Goal: Information Seeking & Learning: Learn about a topic

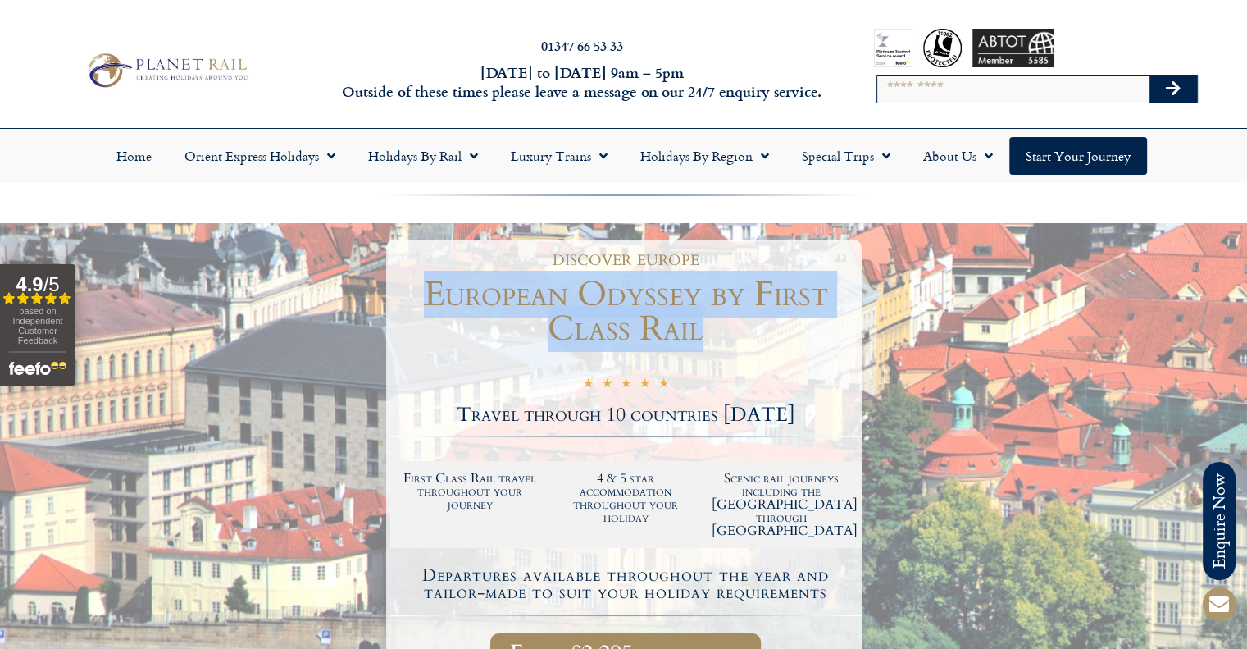
drag, startPoint x: 422, startPoint y: 292, endPoint x: 723, endPoint y: 327, distance: 302.2
click at [727, 327] on h1 "European Odyssey by First Class Rail" at bounding box center [626, 311] width 472 height 69
copy h1 "European Odyssey by First Class Rail"
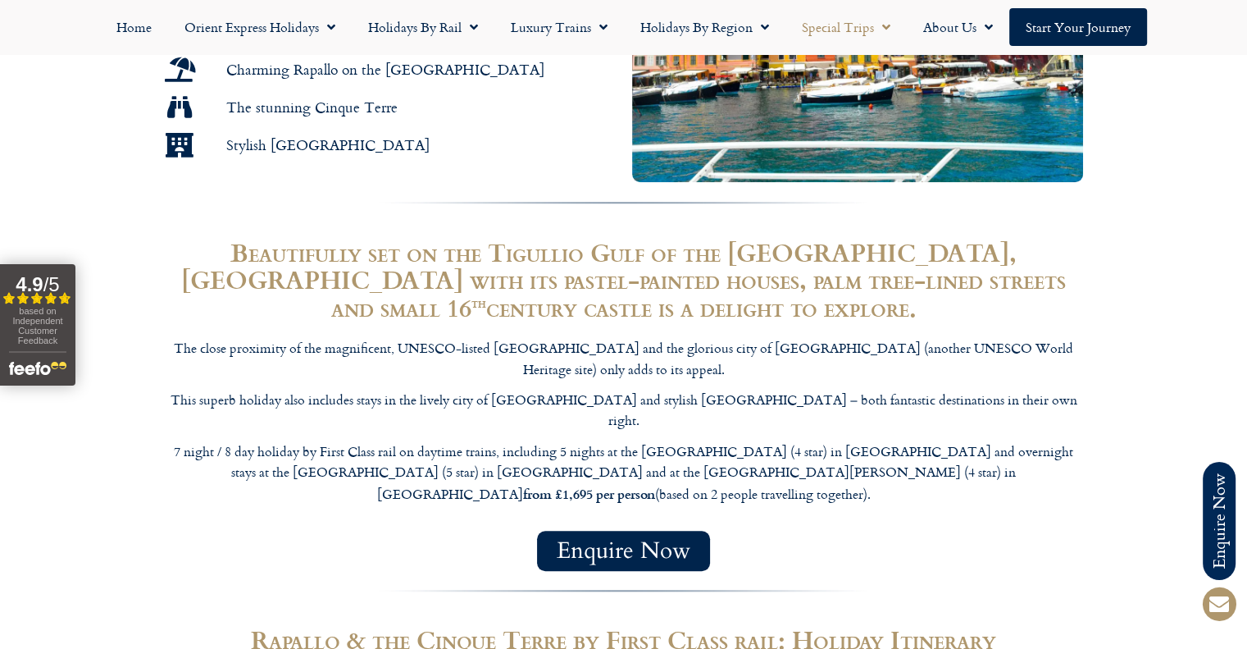
scroll to position [1066, 0]
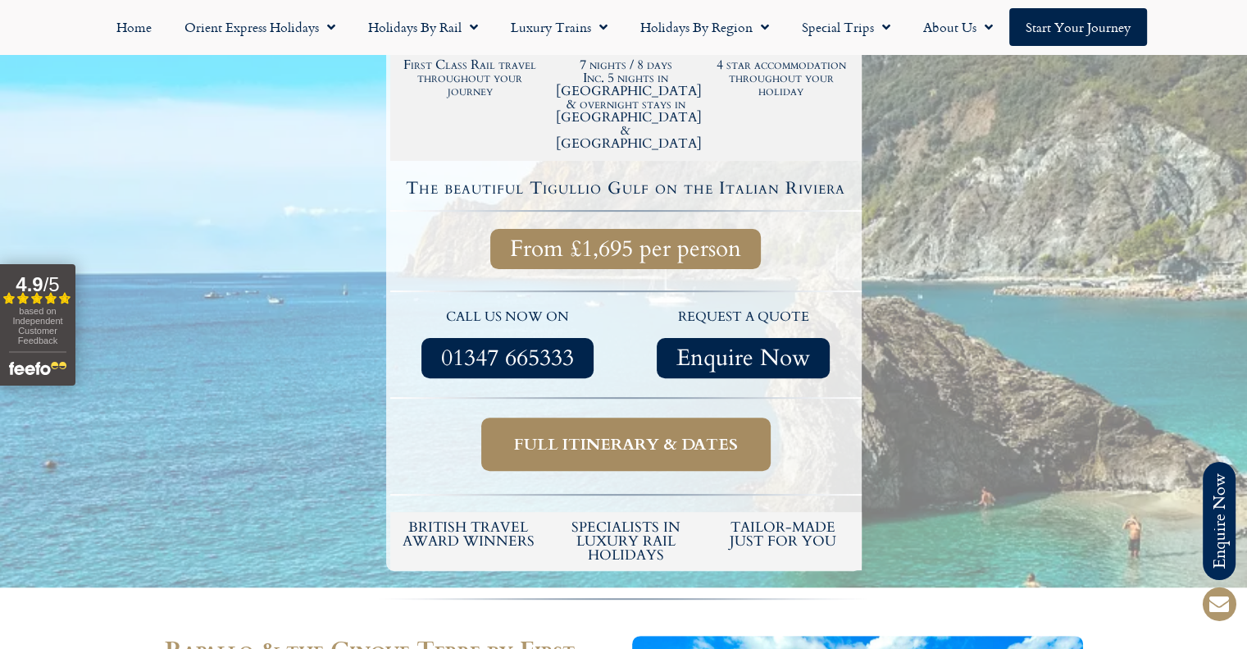
scroll to position [410, 0]
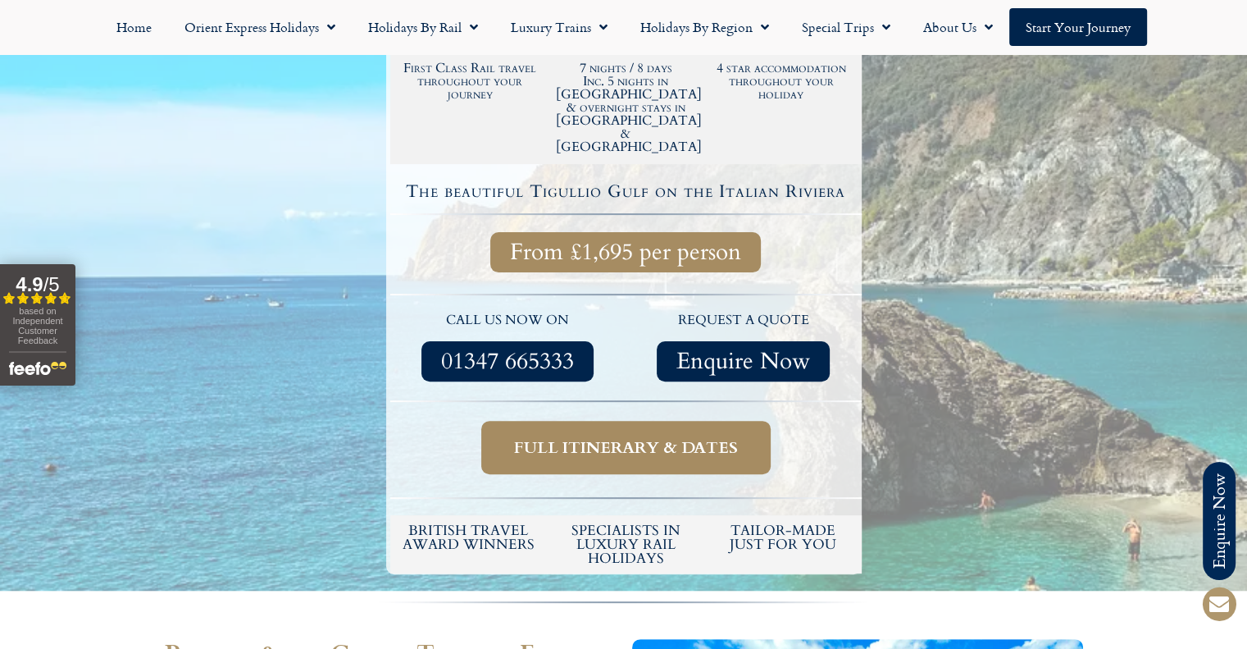
click at [518, 203] on div at bounding box center [626, 212] width 472 height 19
